Goal: Information Seeking & Learning: Learn about a topic

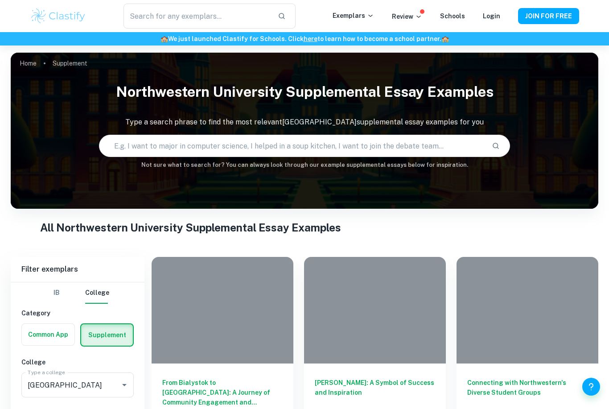
scroll to position [218, 0]
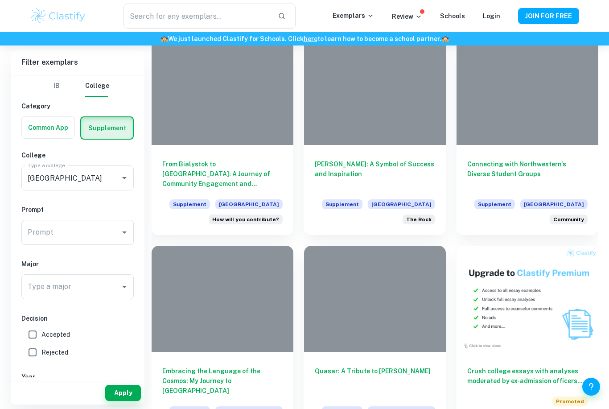
click at [263, 168] on h6 "From Bialystok to [GEOGRAPHIC_DATA]: A Journey of Community Engagement and Empo…" at bounding box center [222, 173] width 120 height 29
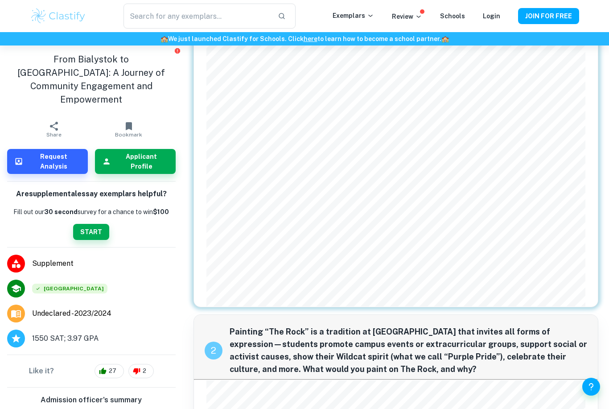
scroll to position [160, 0]
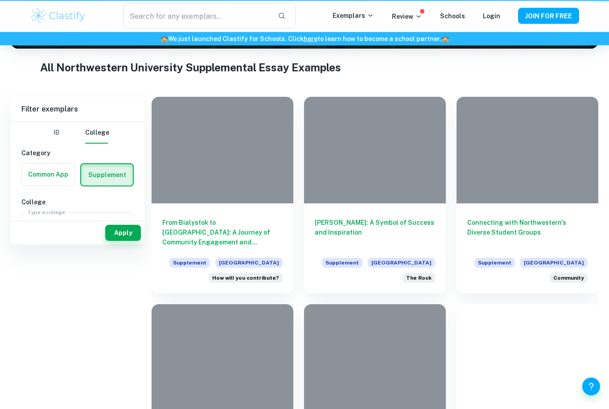
scroll to position [218, 0]
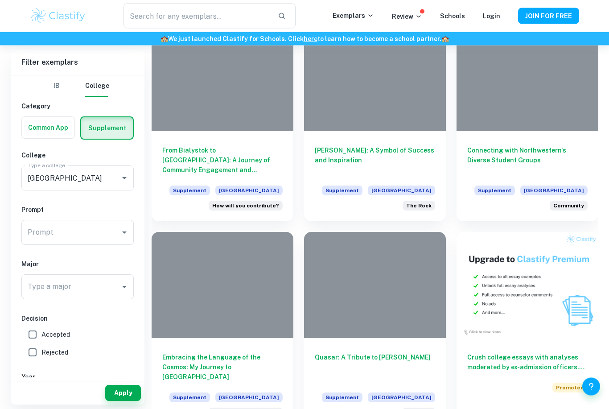
click at [36, 332] on input "Accepted" at bounding box center [33, 334] width 18 height 18
checkbox input "true"
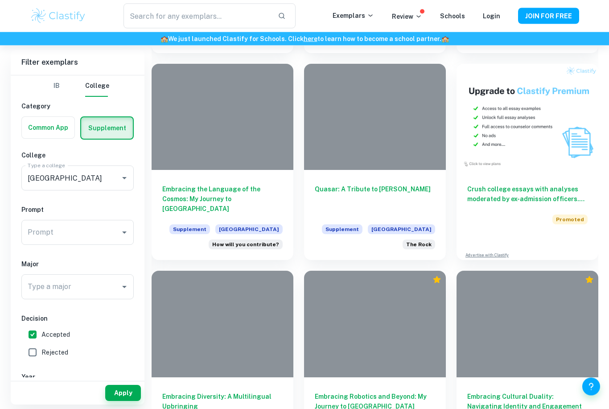
scroll to position [400, 0]
click at [272, 177] on div "Embracing the Language of the Cosmos: My Journey to Northwestern Supplement [GE…" at bounding box center [223, 215] width 142 height 90
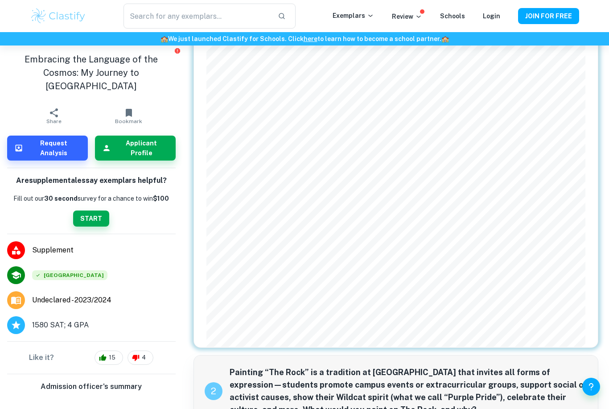
scroll to position [201, 0]
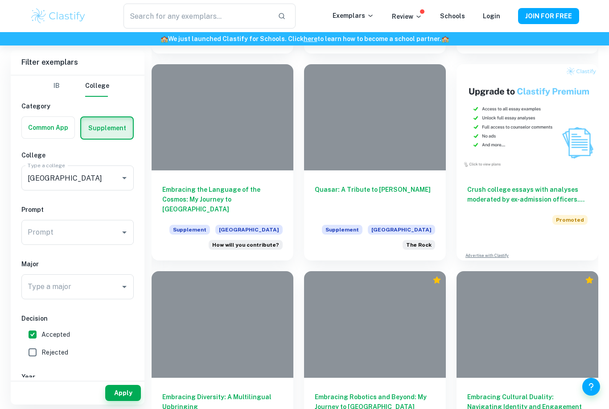
scroll to position [428, 0]
